Goal: Navigation & Orientation: Find specific page/section

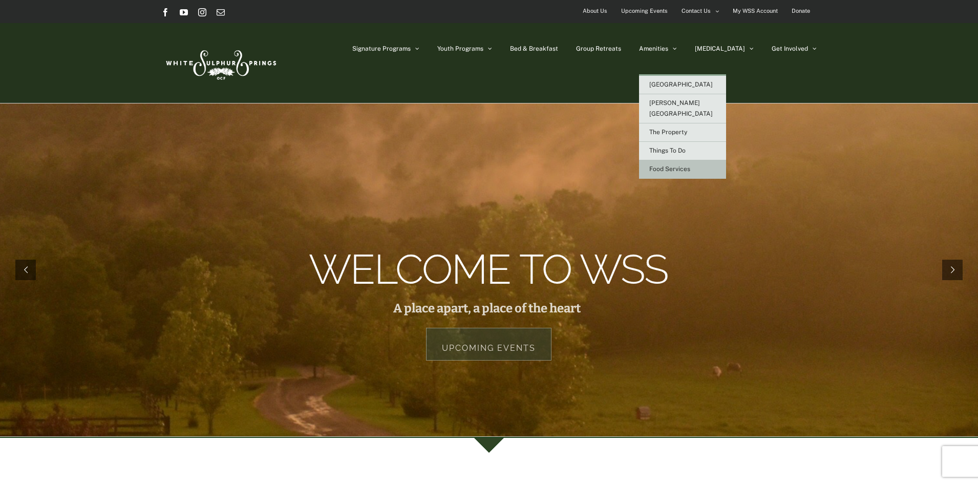
click at [690, 165] on span "Food Services" at bounding box center [669, 168] width 41 height 7
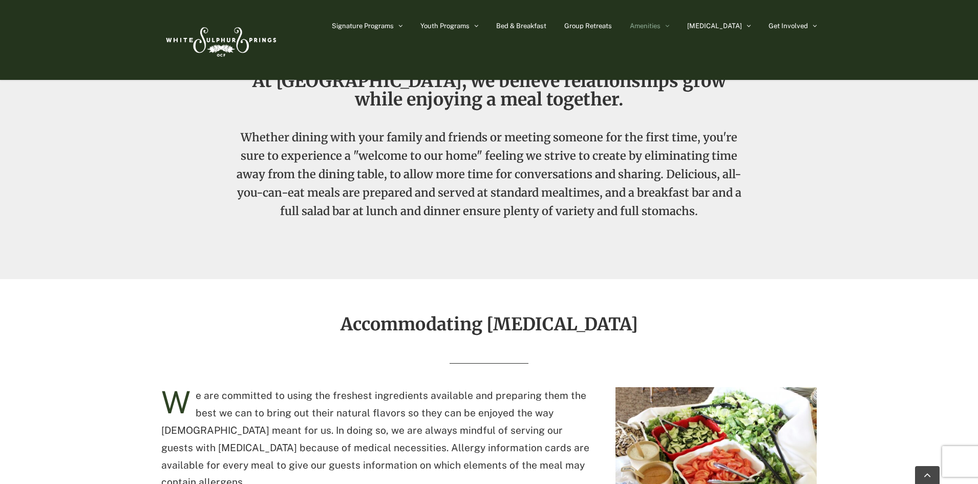
scroll to position [241, 0]
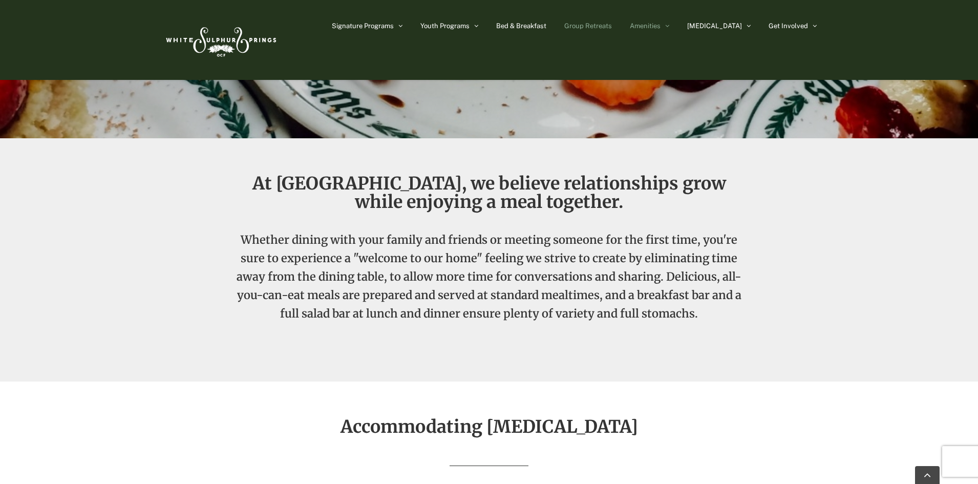
click at [611, 26] on span "Group Retreats" at bounding box center [588, 26] width 48 height 7
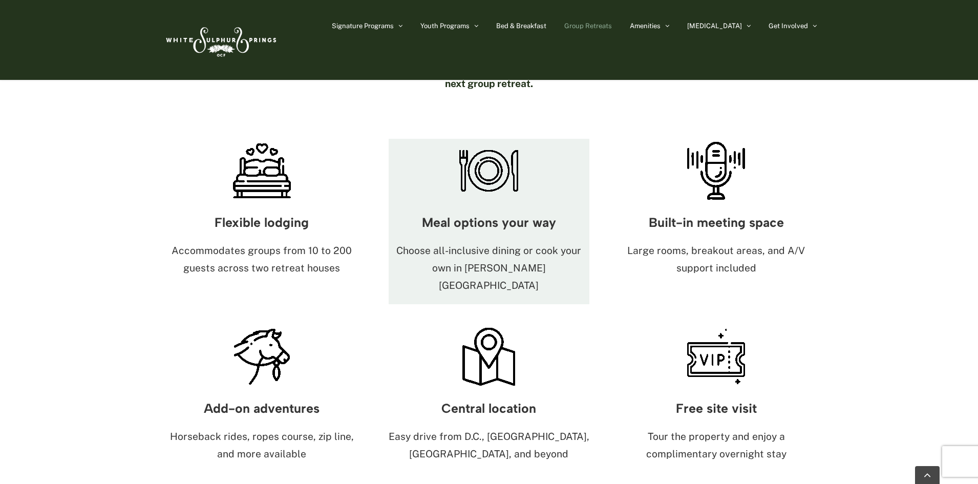
scroll to position [563, 0]
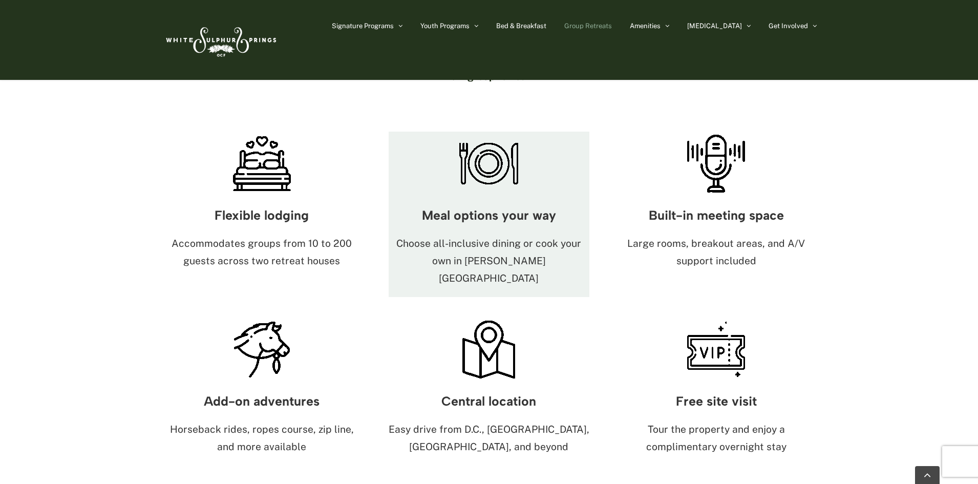
click at [489, 196] on div "Meal options your way Choose all-inclusive dining or cook your own in [PERSON_N…" at bounding box center [489, 246] width 201 height 101
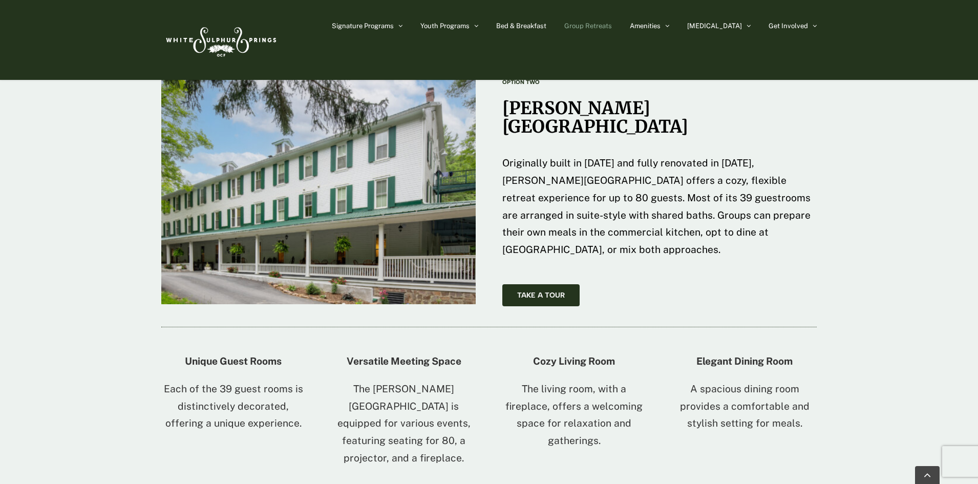
scroll to position [1587, 0]
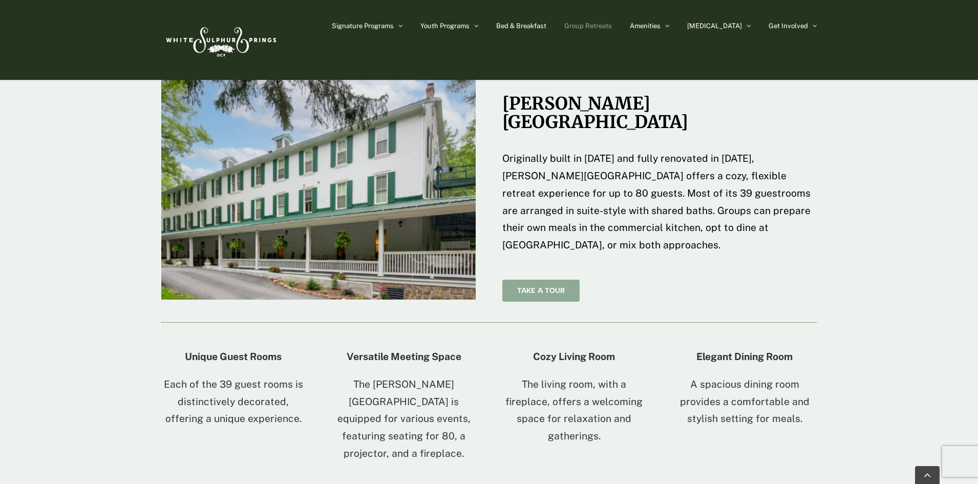
click at [537, 286] on span "Take A Tour" at bounding box center [541, 290] width 48 height 9
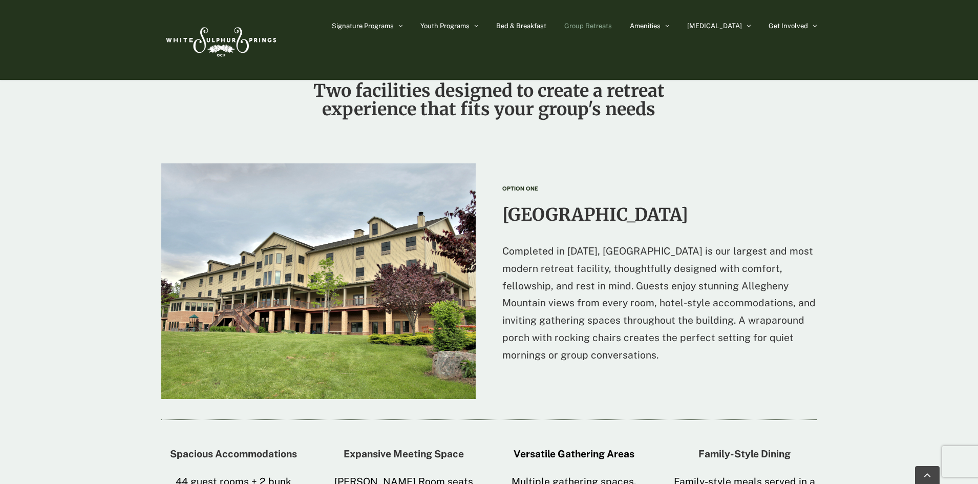
scroll to position [1024, 0]
